Goal: Task Accomplishment & Management: Complete application form

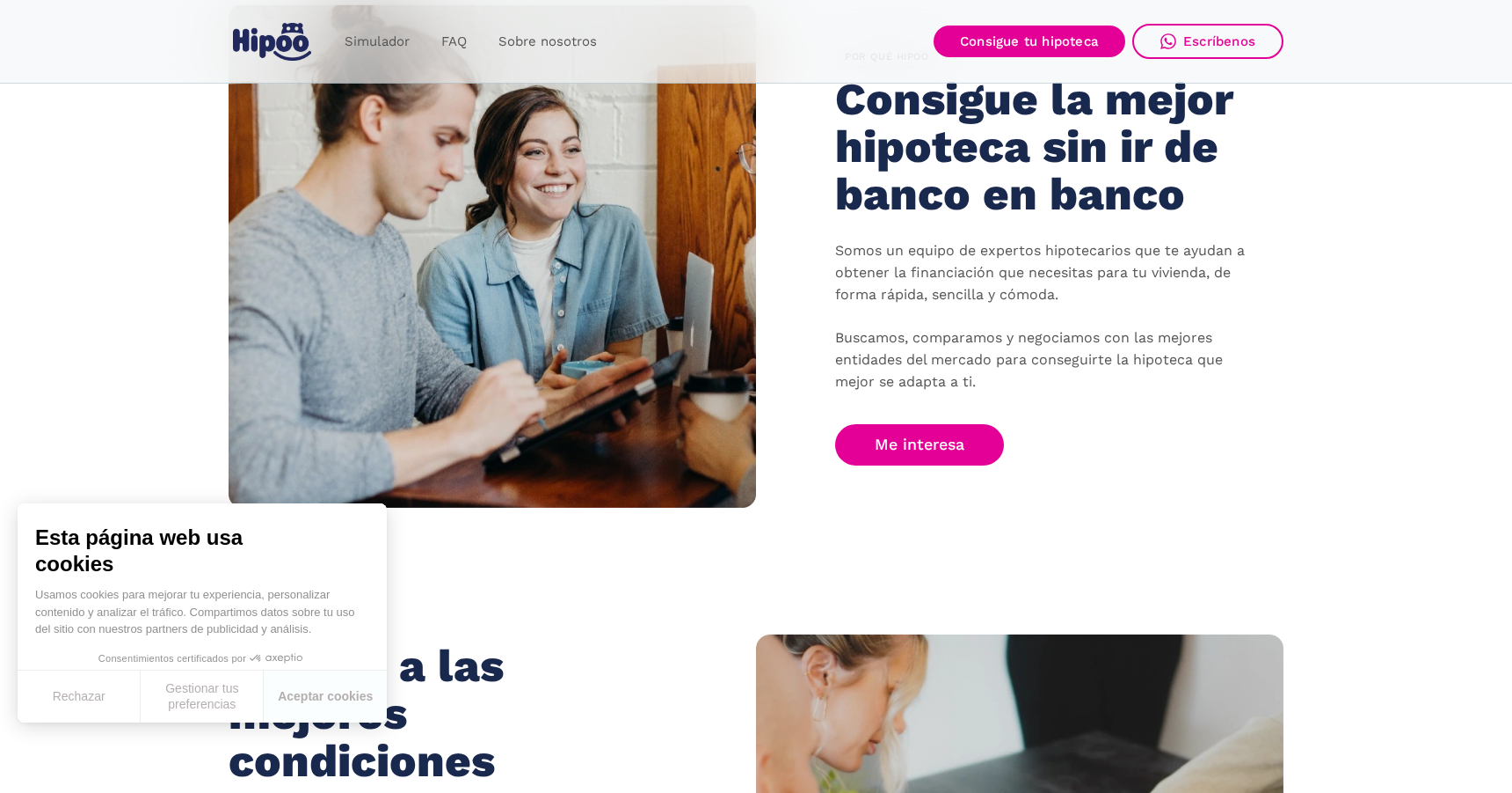
scroll to position [1088, 0]
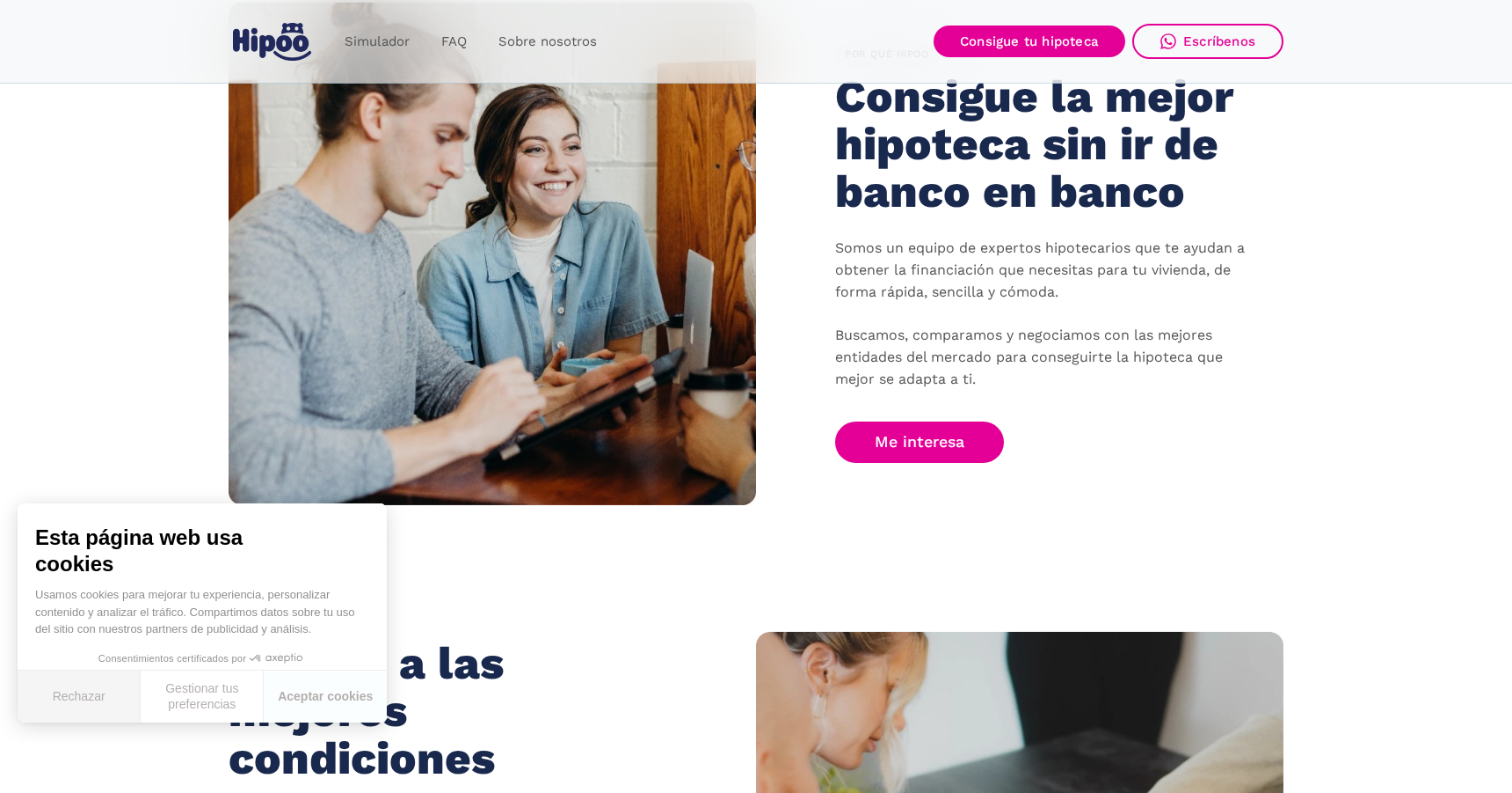
click at [74, 697] on button "Rechazar" at bounding box center [79, 696] width 123 height 52
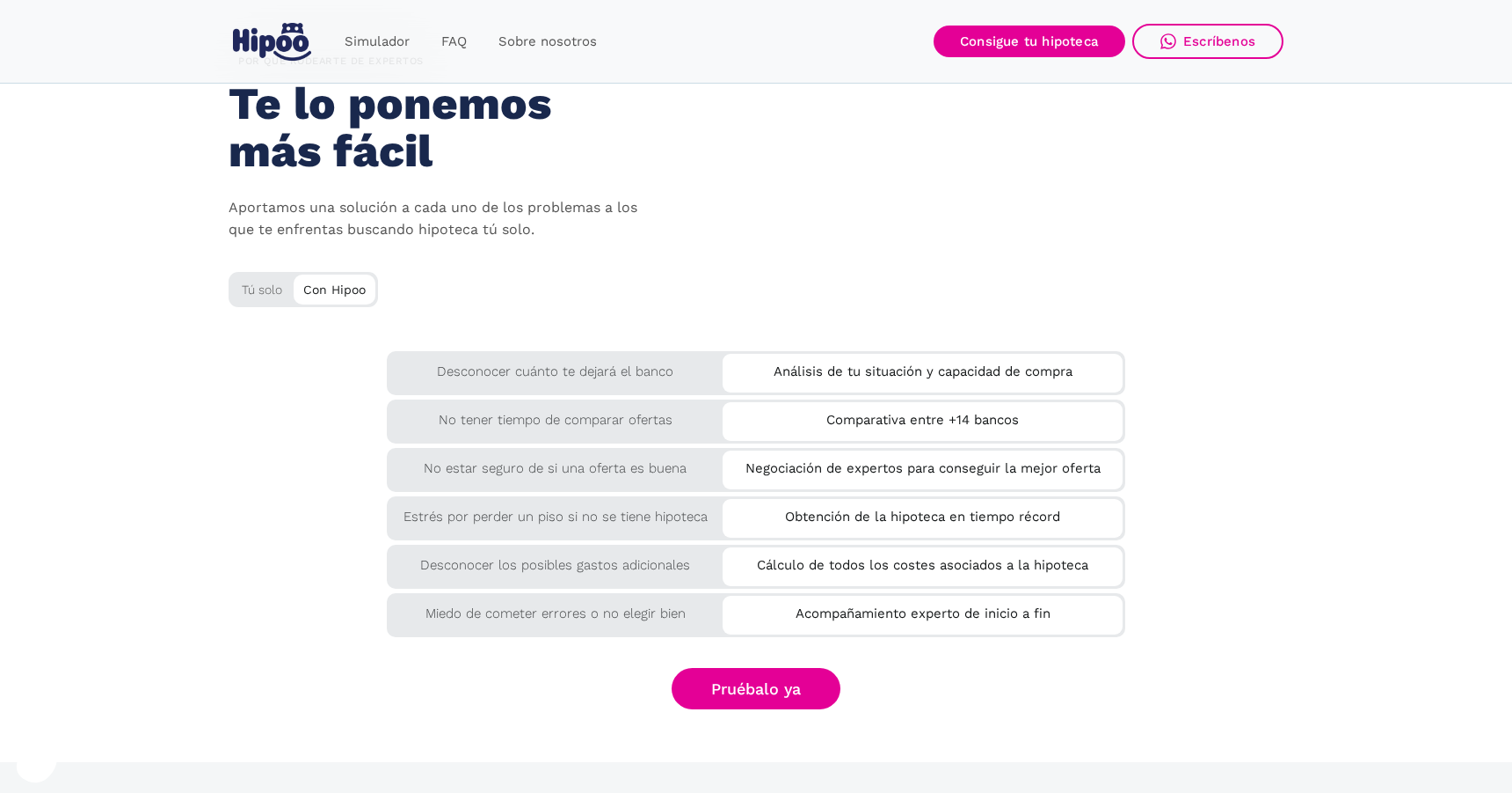
scroll to position [2852, 0]
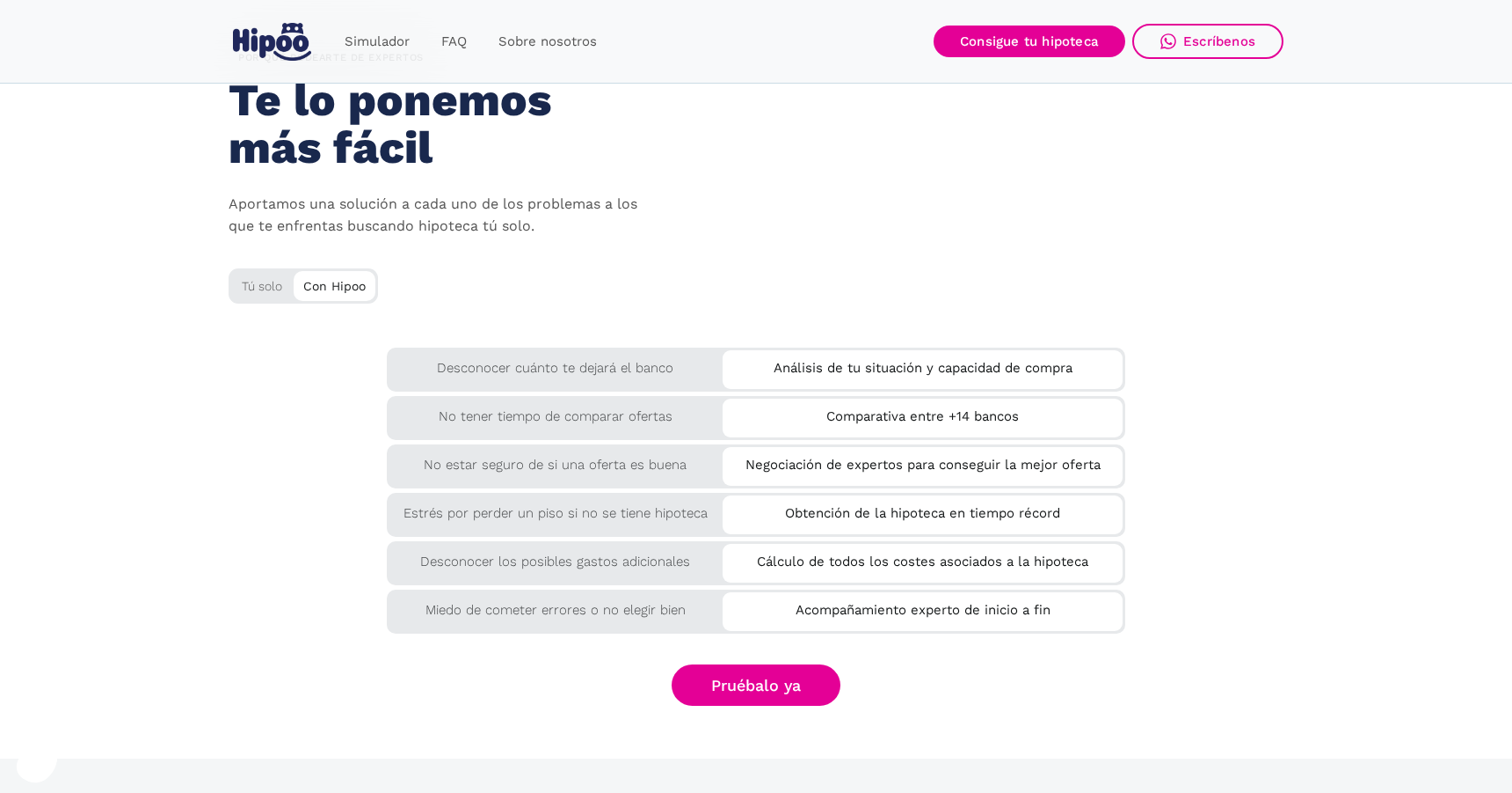
click at [600, 357] on div "Desconocer cuánto te dejará el banco" at bounding box center [555, 363] width 337 height 31
drag, startPoint x: 605, startPoint y: 364, endPoint x: 951, endPoint y: 382, distance: 346.5
click at [951, 382] on div "Desconocer cuánto te dejará el banco Análisis de tu situación y capacidad de co…" at bounding box center [756, 367] width 739 height 39
click at [1337, 432] on section "por QUÉ rodearte de expertos Te lo ponemos más fácil Aportamos una solución a c…" at bounding box center [756, 375] width 1512 height 764
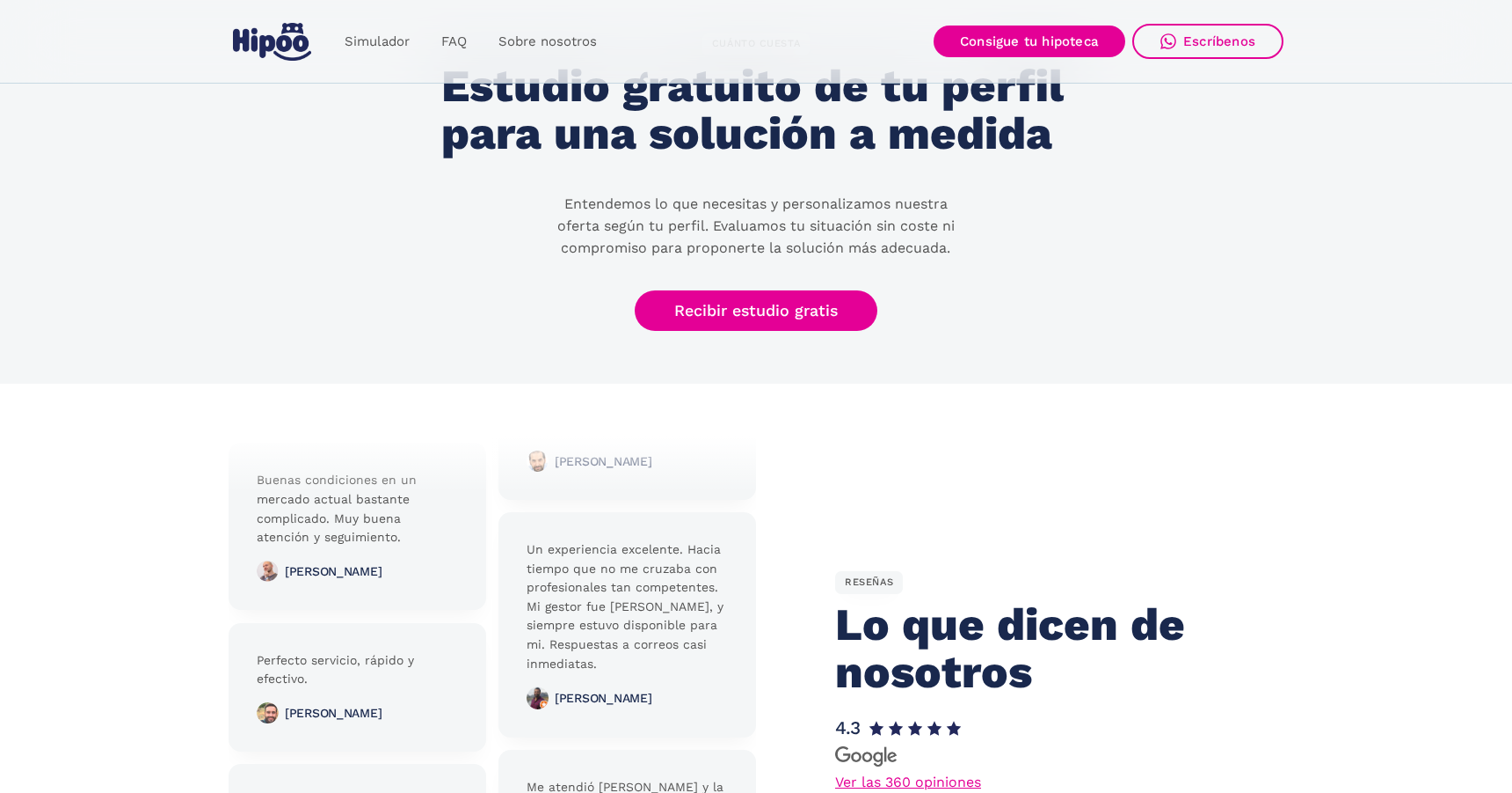
scroll to position [3471, 0]
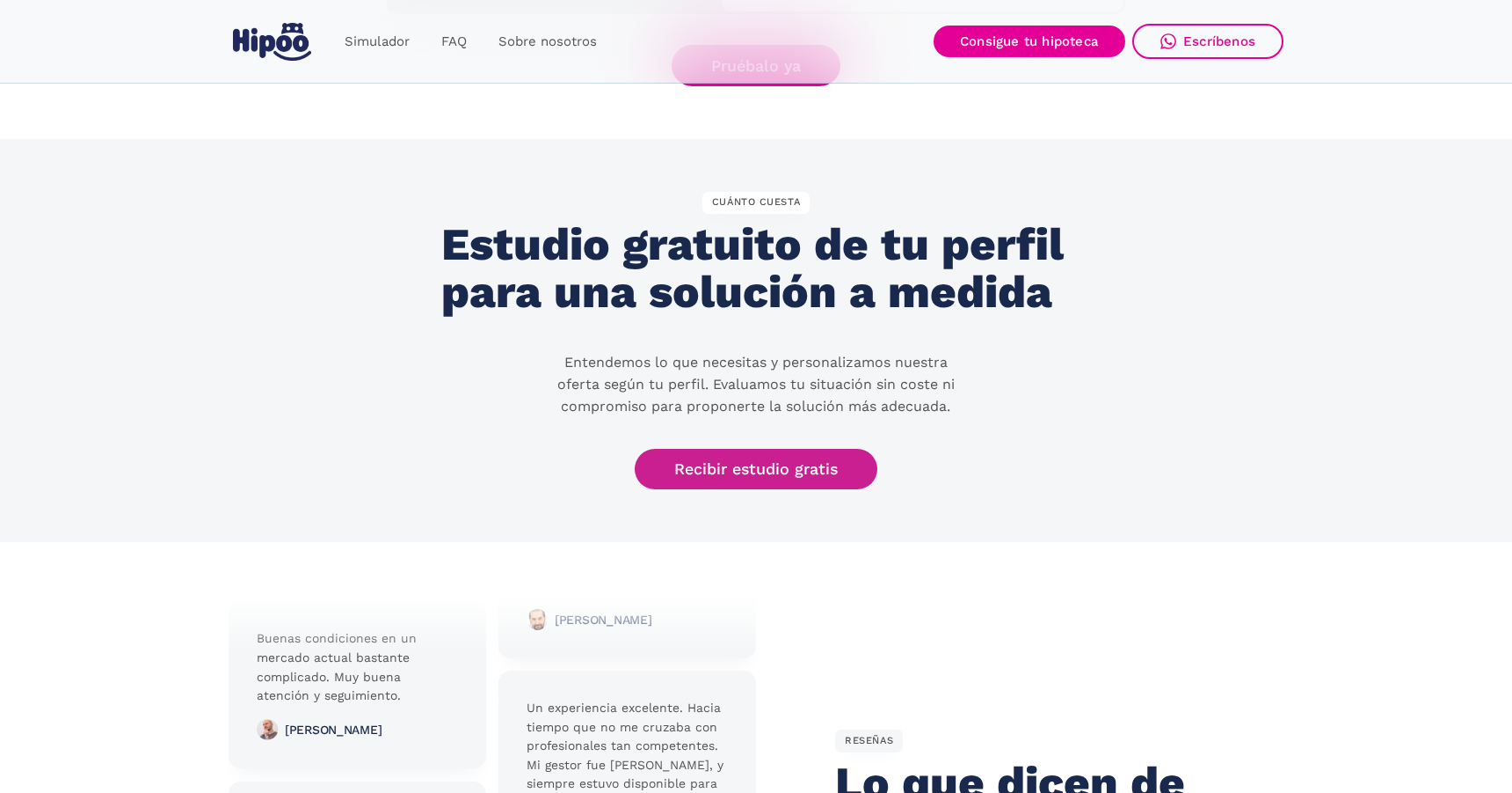
click at [761, 469] on link "Recibir estudio gratis" at bounding box center [756, 469] width 242 height 41
